Goal: Find contact information: Find contact information

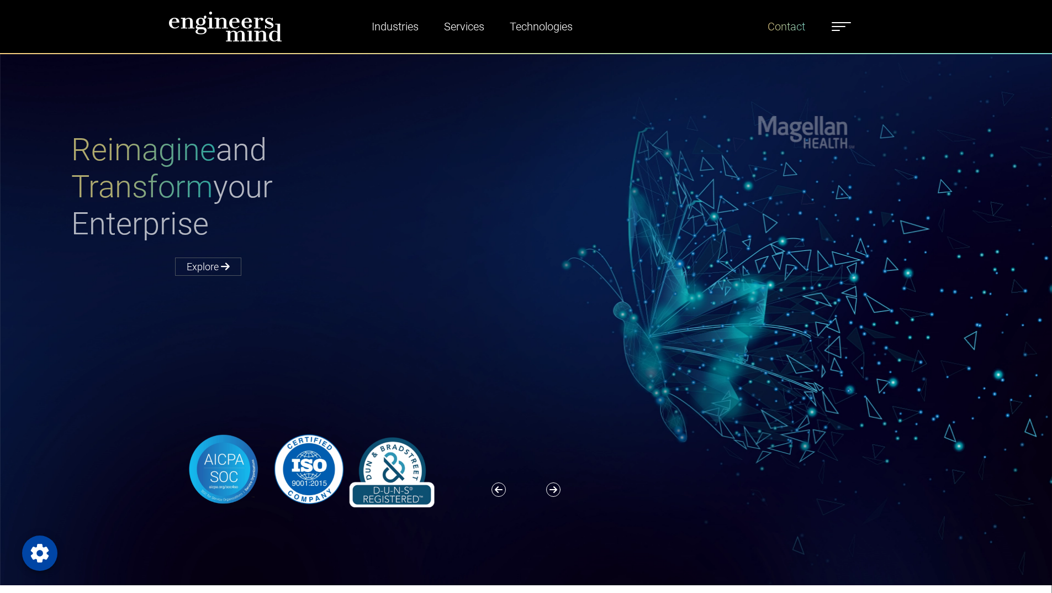
click at [793, 33] on link "Contact" at bounding box center [786, 26] width 46 height 25
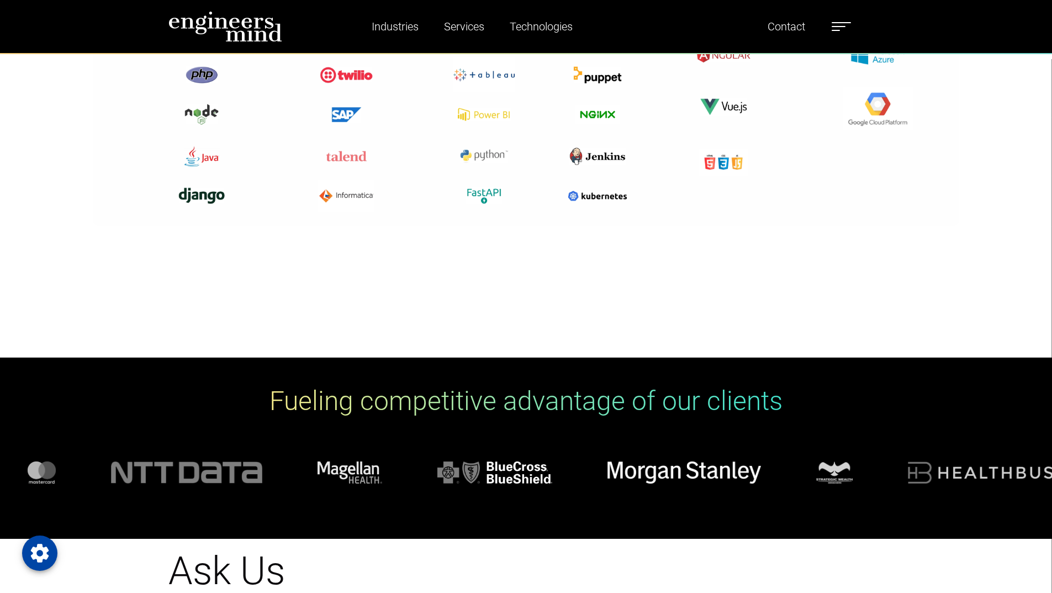
scroll to position [663, 0]
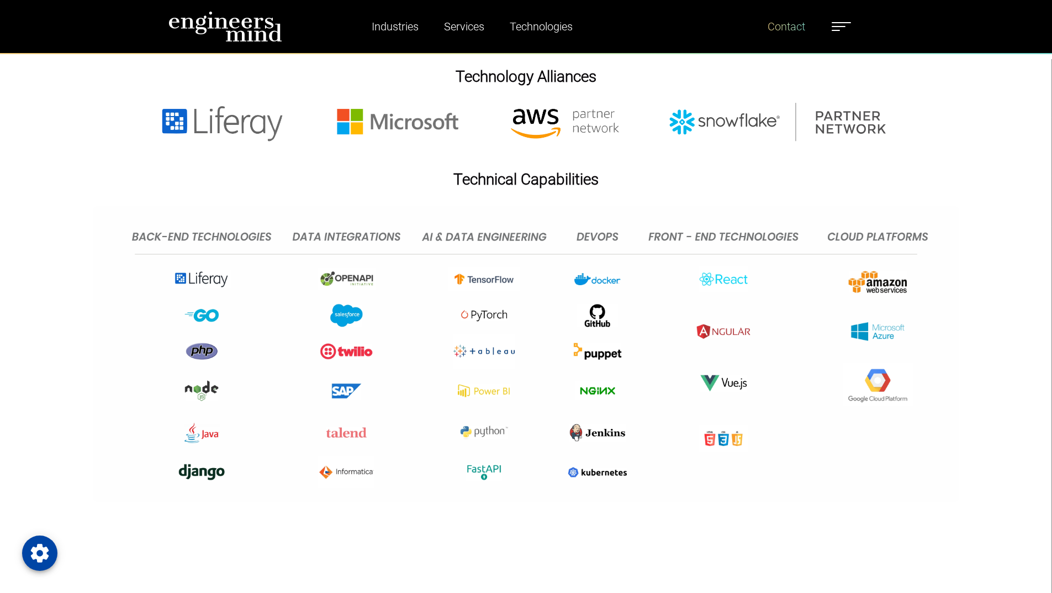
click at [789, 23] on link "Contact" at bounding box center [786, 26] width 46 height 25
